Goal: Task Accomplishment & Management: Manage account settings

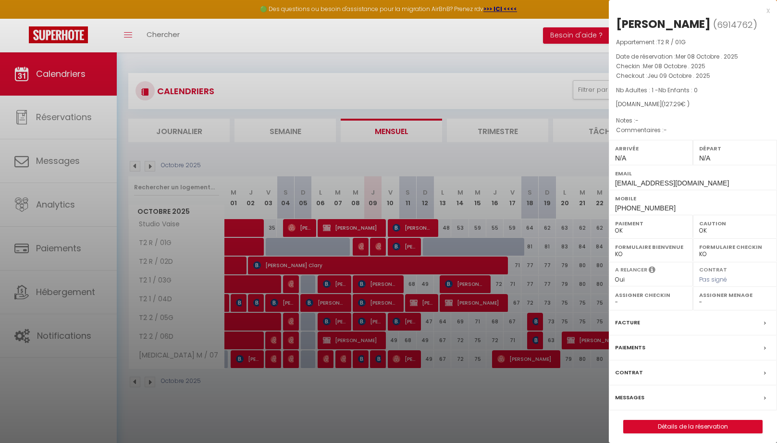
select select "0"
click at [766, 9] on div "x" at bounding box center [689, 11] width 161 height 12
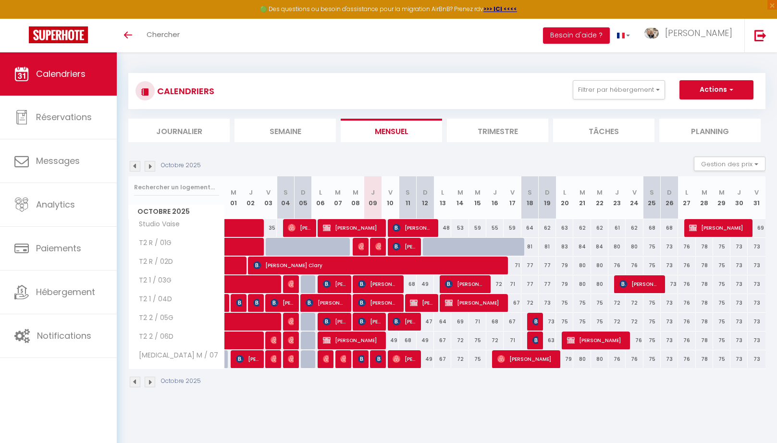
click at [538, 318] on div "73" at bounding box center [547, 322] width 18 height 18
type input "73"
type input "Dim 19 Octobre 2025"
type input "Lun 20 Octobre 2025"
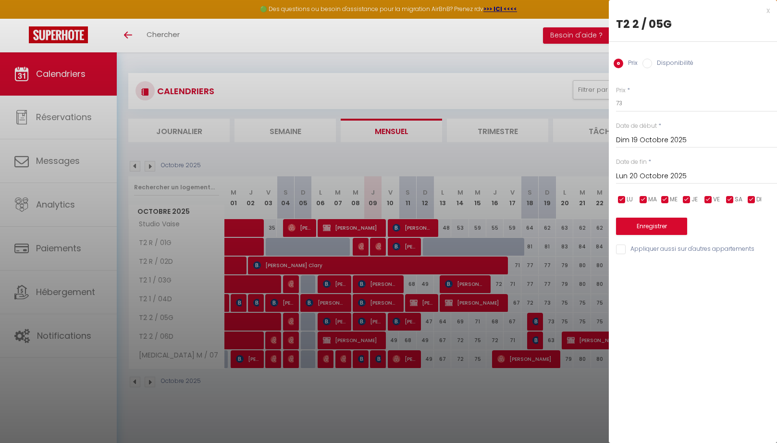
click at [533, 328] on div at bounding box center [388, 221] width 777 height 443
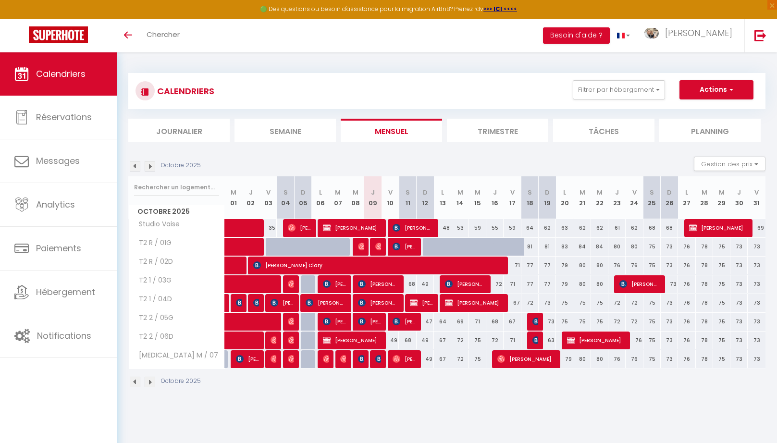
click at [533, 323] on img at bounding box center [536, 322] width 8 height 8
select select "OK"
select select "0"
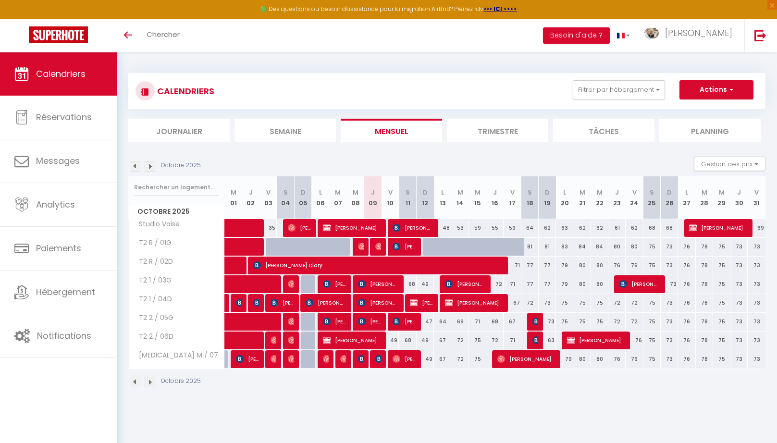
select select "1"
select select
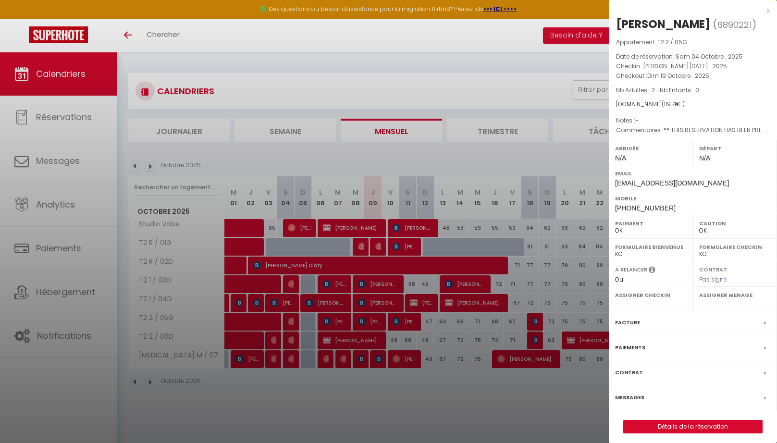
click at [535, 342] on div at bounding box center [388, 221] width 777 height 443
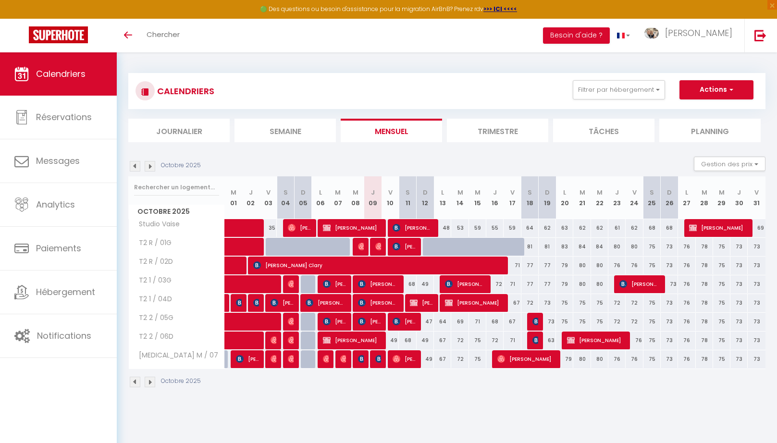
click at [535, 342] on img at bounding box center [536, 340] width 8 height 8
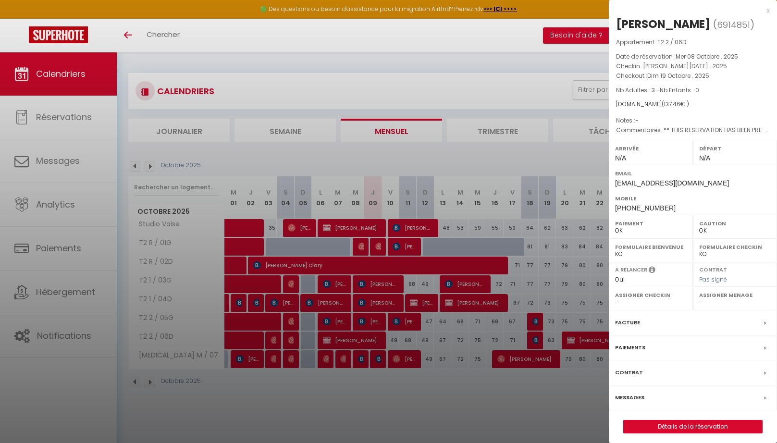
click at [533, 322] on div at bounding box center [388, 221] width 777 height 443
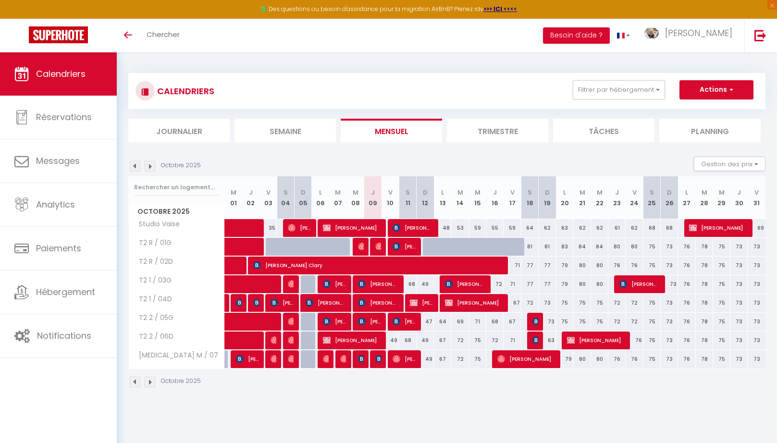
click at [533, 322] on img at bounding box center [536, 322] width 8 height 8
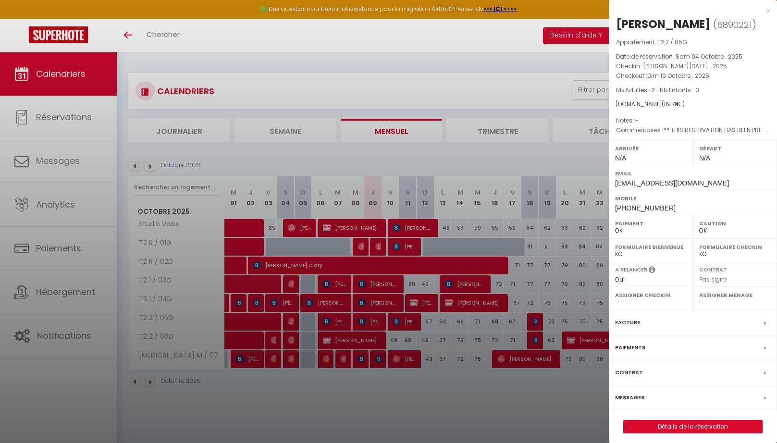
click at [535, 341] on div at bounding box center [388, 221] width 777 height 443
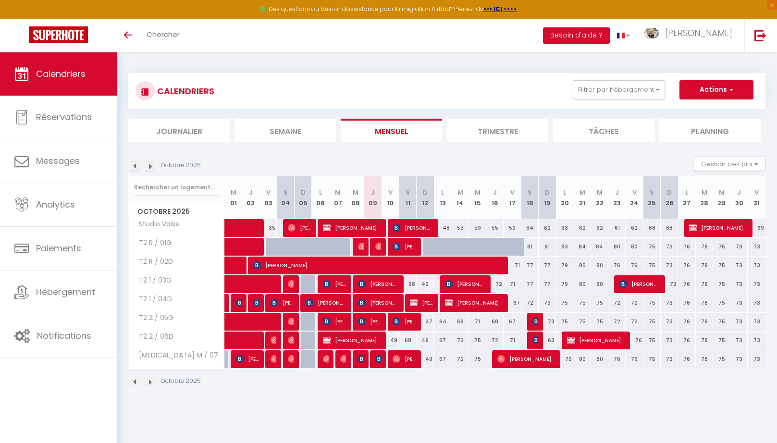
click at [539, 321] on div "73" at bounding box center [547, 322] width 17 height 18
type input "73"
type input "Dim 19 Octobre 2025"
type input "Lun 20 Octobre 2025"
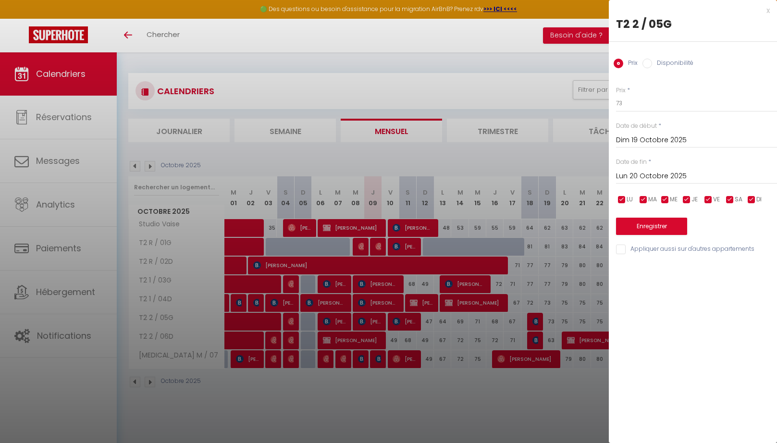
click at [538, 324] on div at bounding box center [388, 221] width 777 height 443
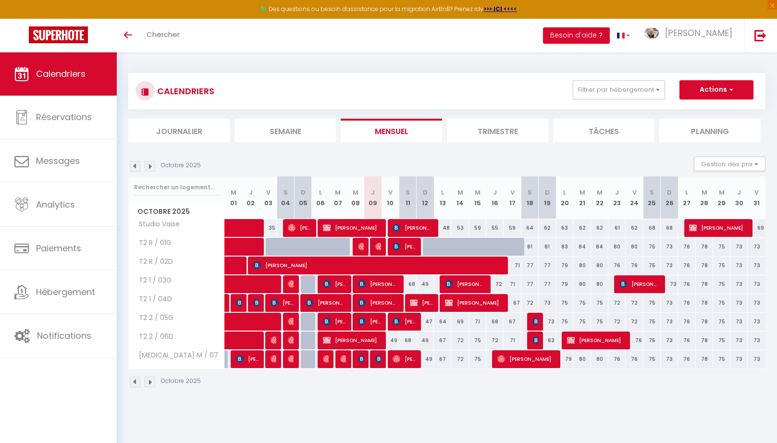
click at [531, 325] on div at bounding box center [535, 322] width 17 height 18
click at [414, 304] on img at bounding box center [414, 303] width 8 height 8
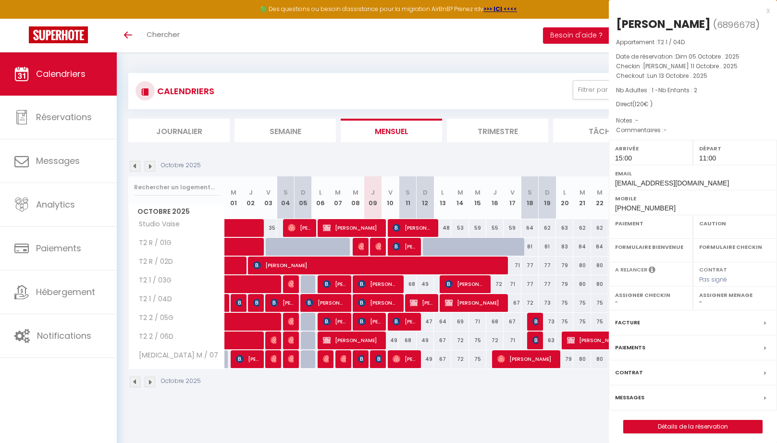
select select "OK"
select select "0"
select select "1"
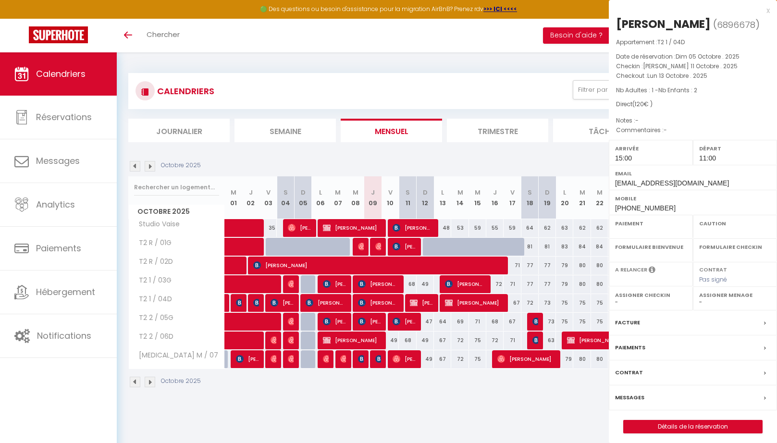
select select
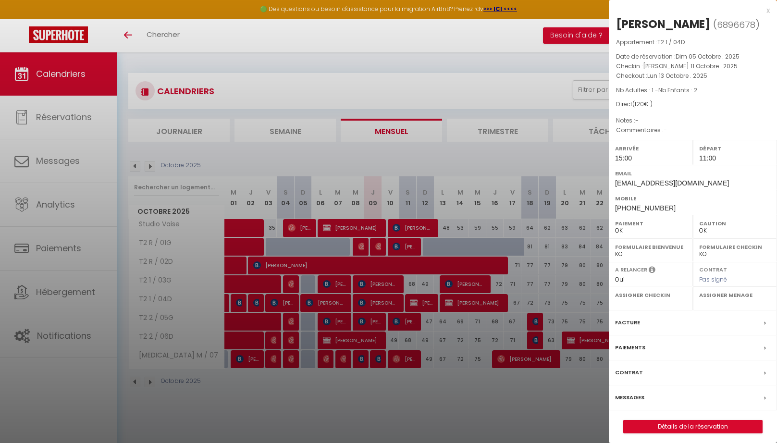
click at [527, 226] on div at bounding box center [388, 221] width 777 height 443
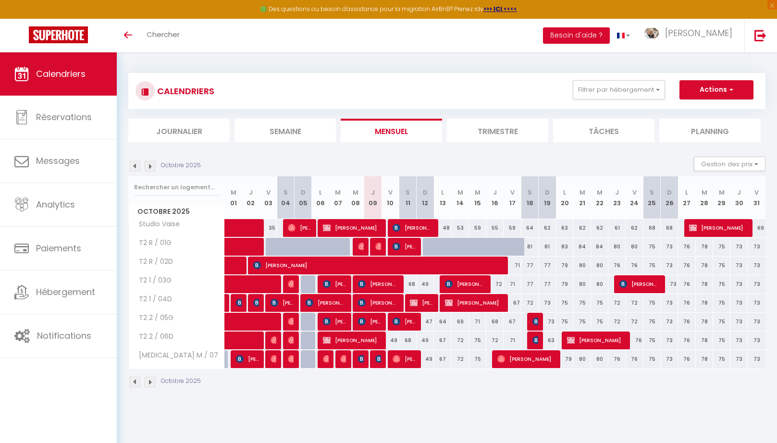
click at [403, 324] on span "[PERSON_NAME]" at bounding box center [403, 321] width 23 height 18
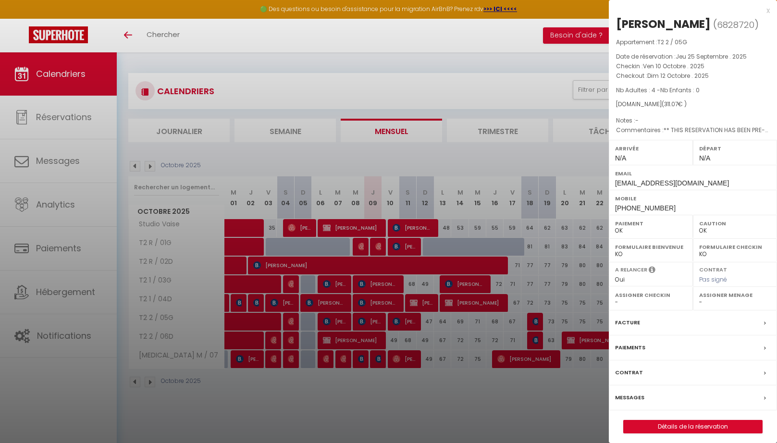
click at [407, 360] on div at bounding box center [388, 221] width 777 height 443
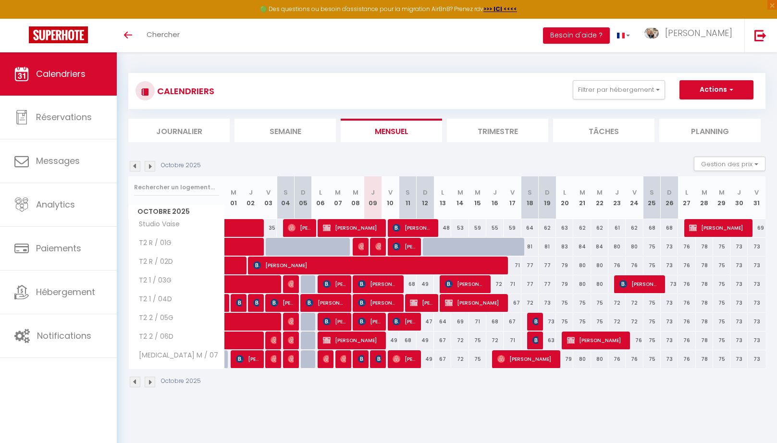
click at [407, 360] on span "[PERSON_NAME]" at bounding box center [403, 359] width 23 height 18
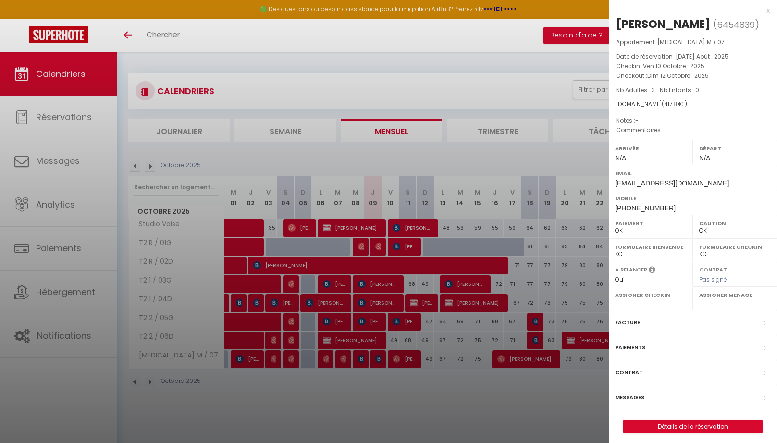
click at [404, 322] on div at bounding box center [388, 221] width 777 height 443
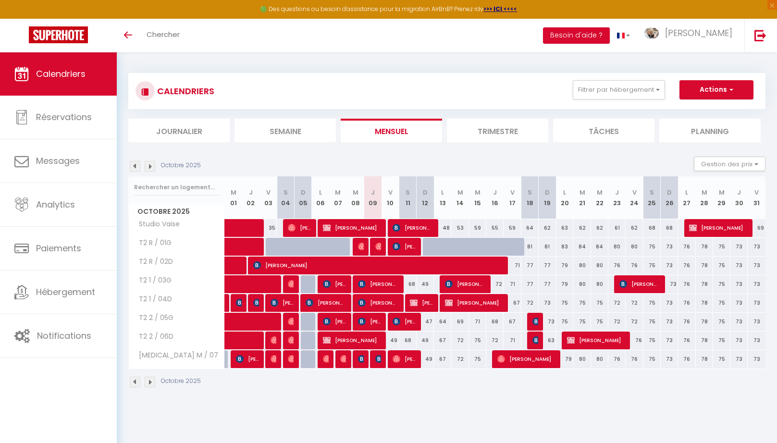
click at [404, 322] on span "[PERSON_NAME]" at bounding box center [403, 321] width 23 height 18
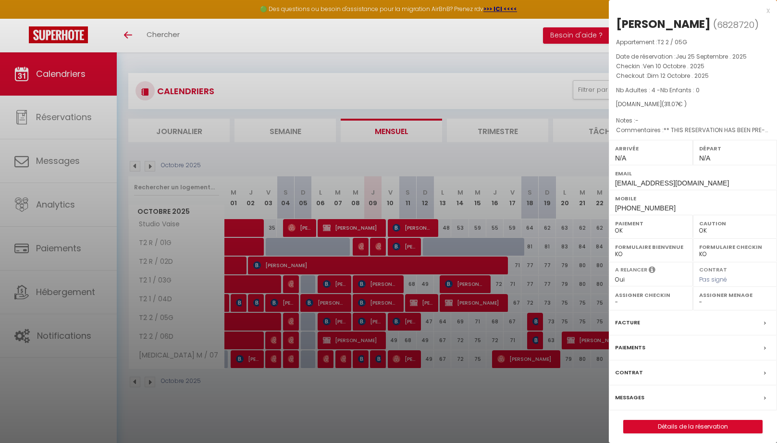
click at [401, 248] on div at bounding box center [388, 221] width 777 height 443
